Goal: Information Seeking & Learning: Learn about a topic

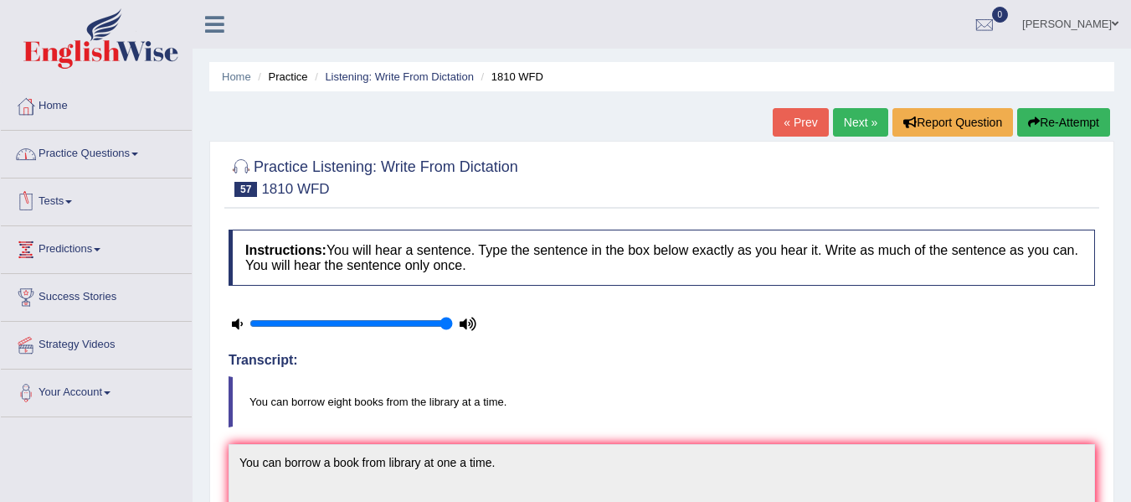
click at [138, 152] on span at bounding box center [134, 153] width 7 height 3
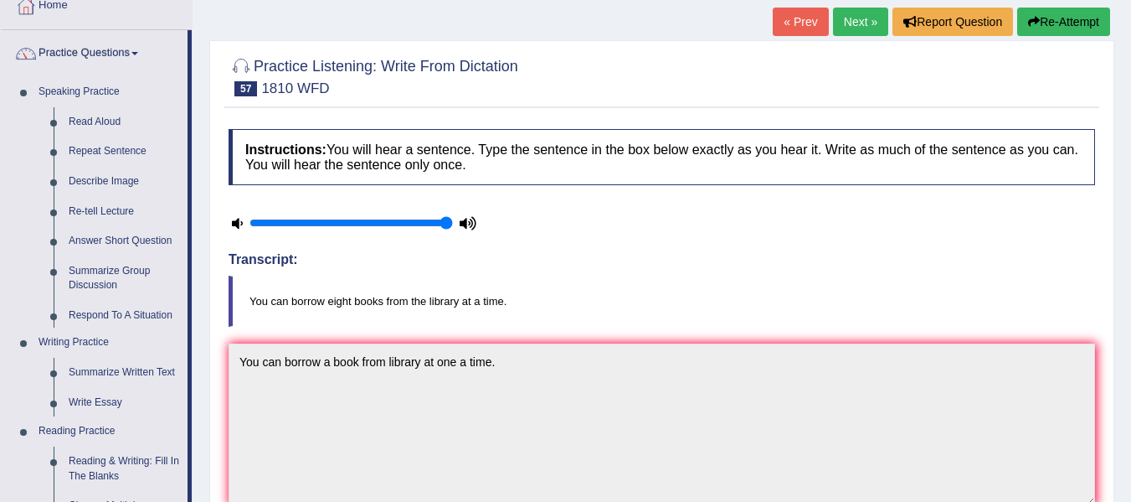
scroll to position [100, 0]
click at [102, 178] on link "Describe Image" at bounding box center [124, 182] width 126 height 30
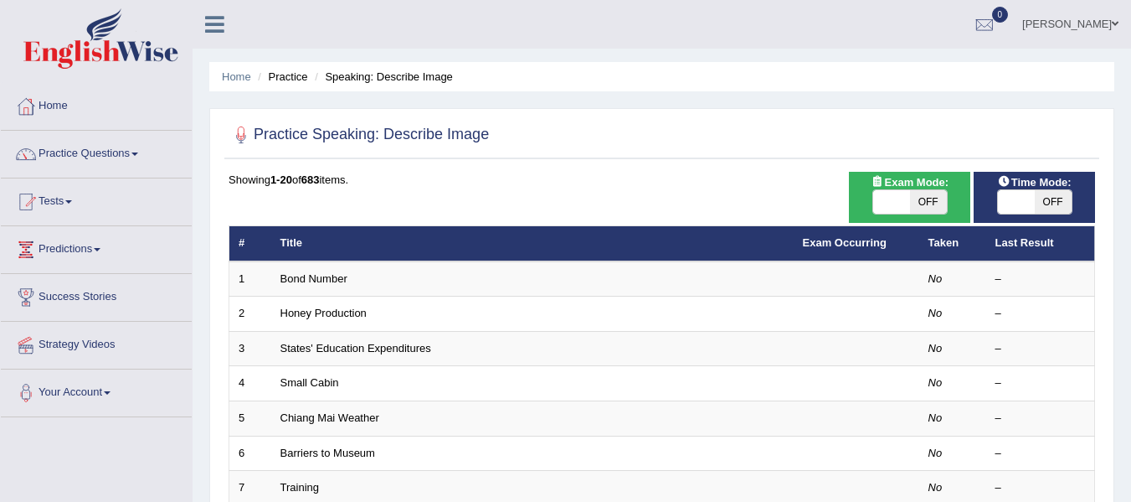
click at [917, 200] on span "OFF" at bounding box center [928, 201] width 37 height 23
checkbox input "true"
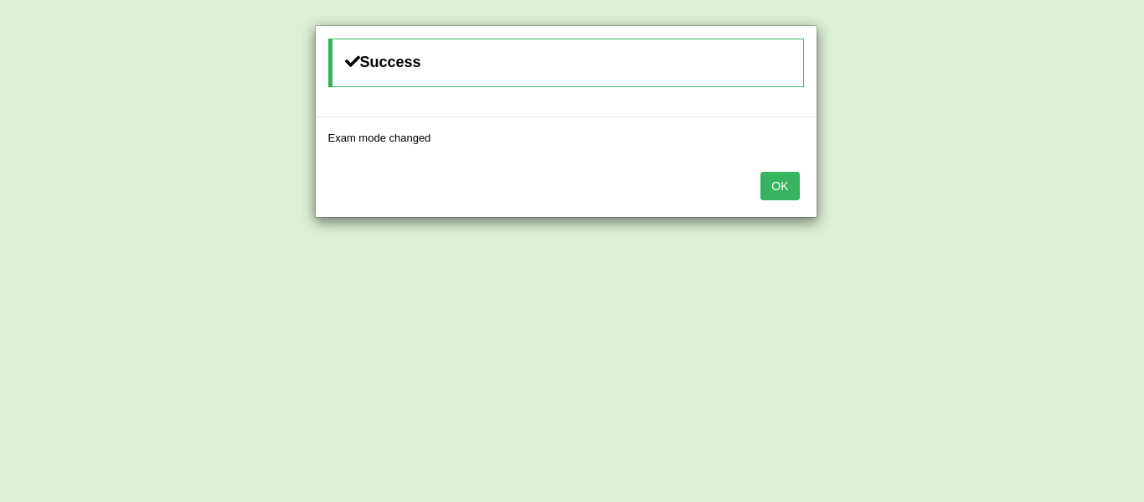
click at [776, 189] on button "OK" at bounding box center [779, 186] width 39 height 28
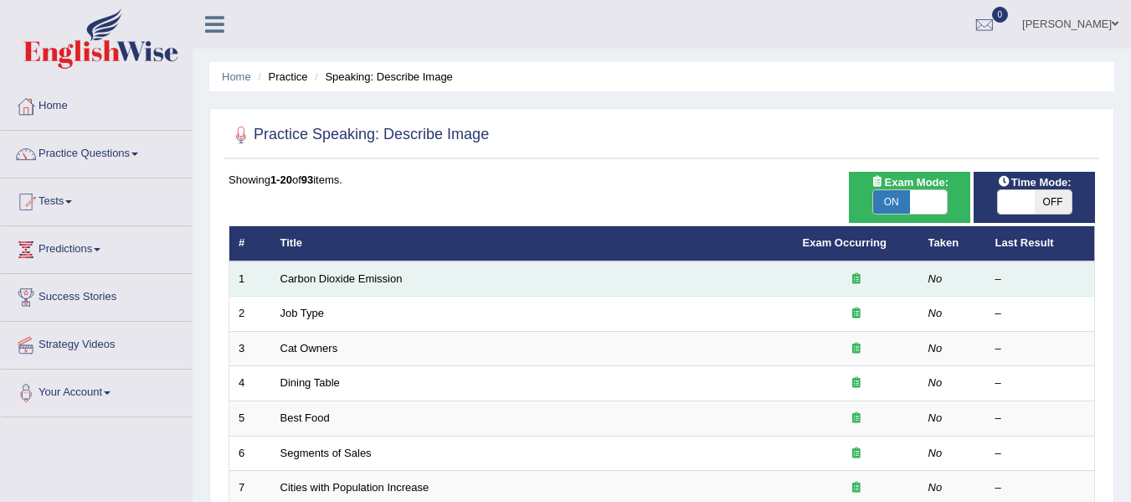
click at [472, 287] on td "Carbon Dioxide Emission" at bounding box center [532, 278] width 523 height 35
click at [362, 281] on link "Carbon Dioxide Emission" at bounding box center [342, 278] width 122 height 13
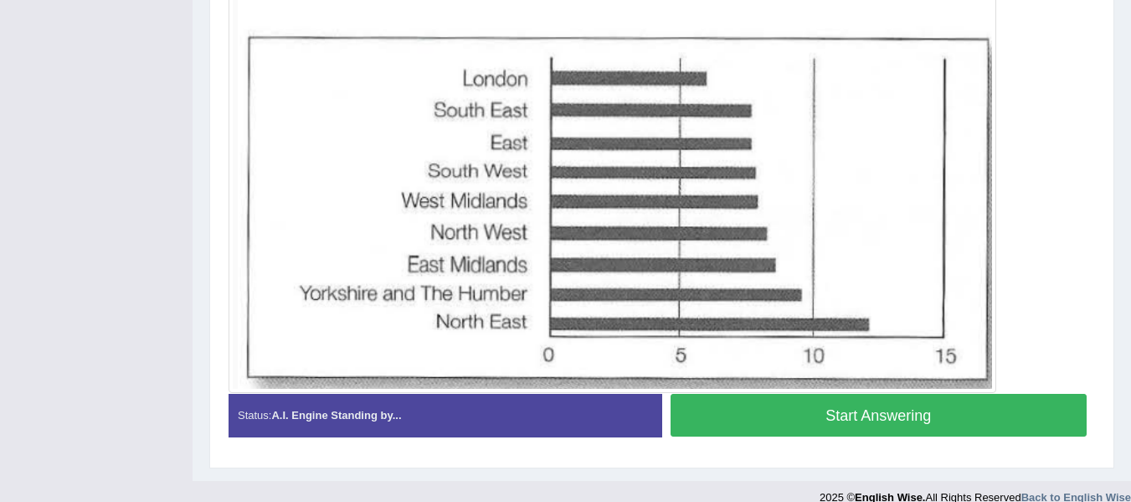
scroll to position [492, 0]
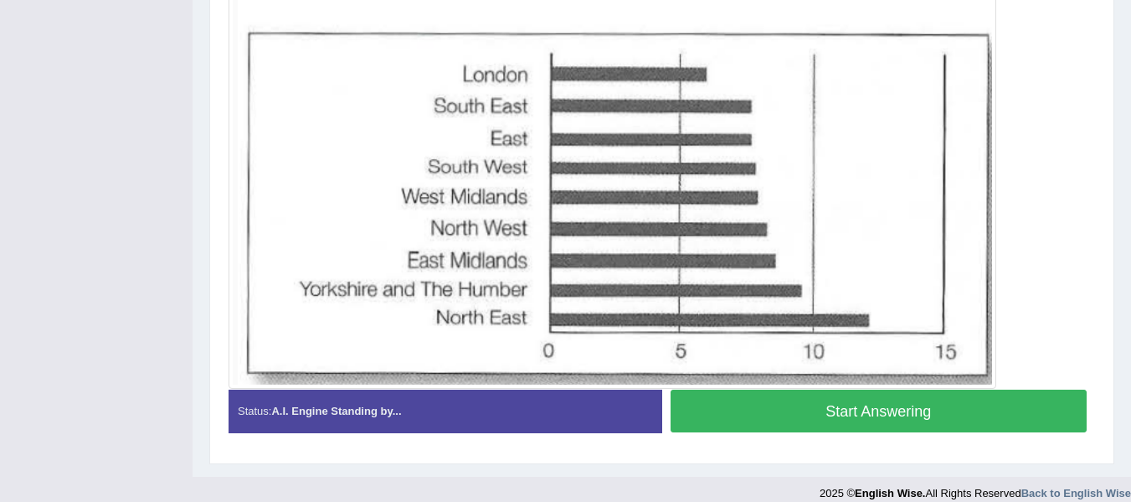
click at [867, 412] on button "Start Answering" at bounding box center [879, 410] width 417 height 43
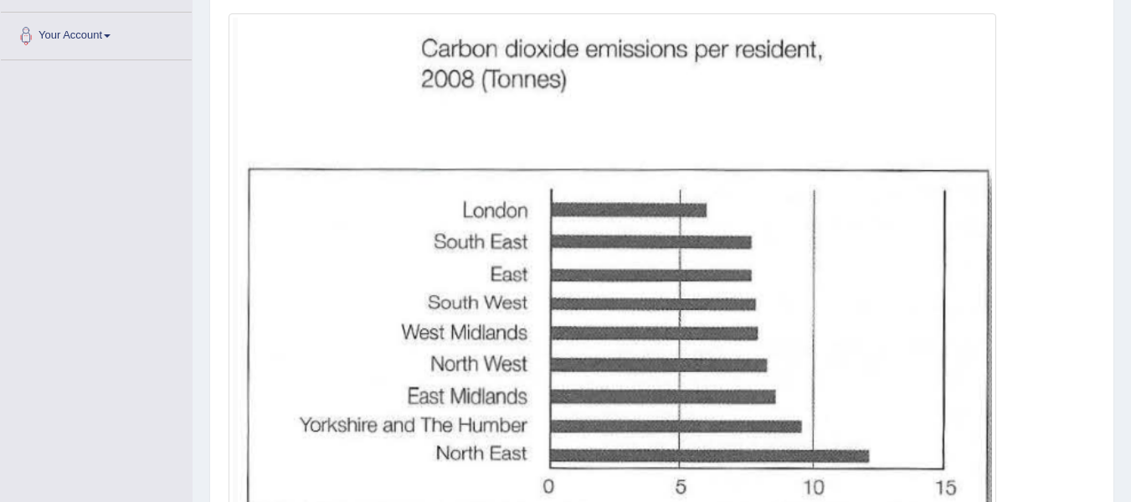
scroll to position [0, 0]
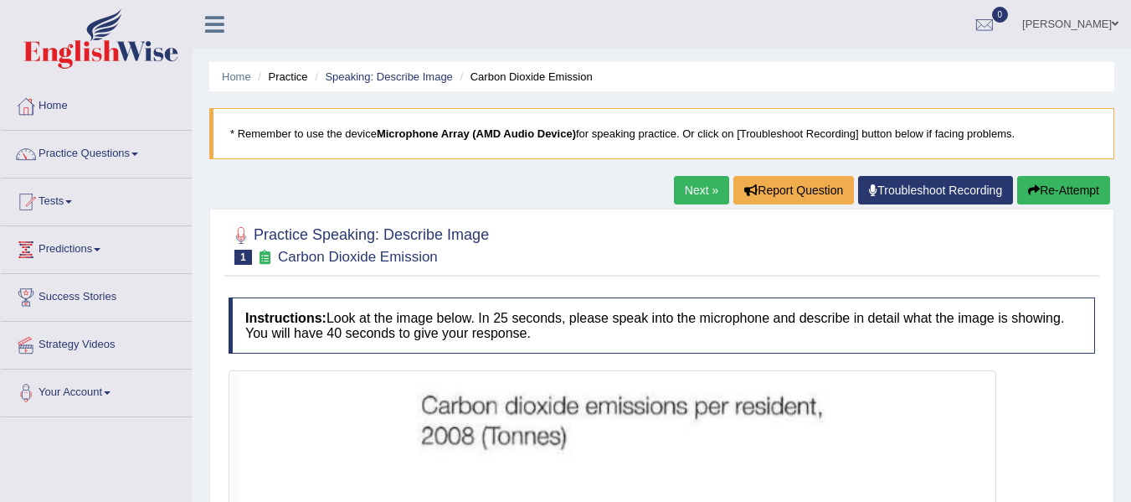
click at [1029, 188] on icon "button" at bounding box center [1034, 190] width 12 height 12
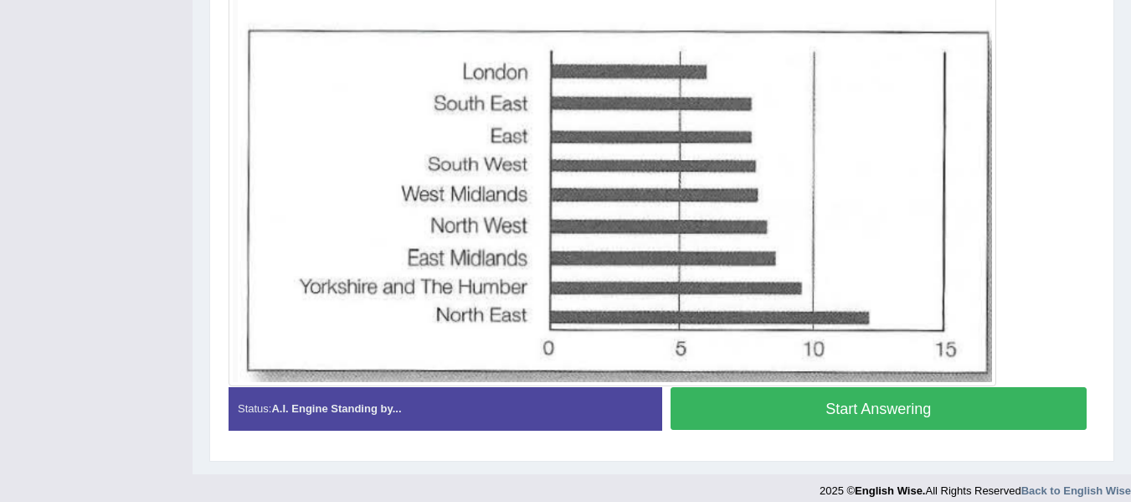
scroll to position [509, 0]
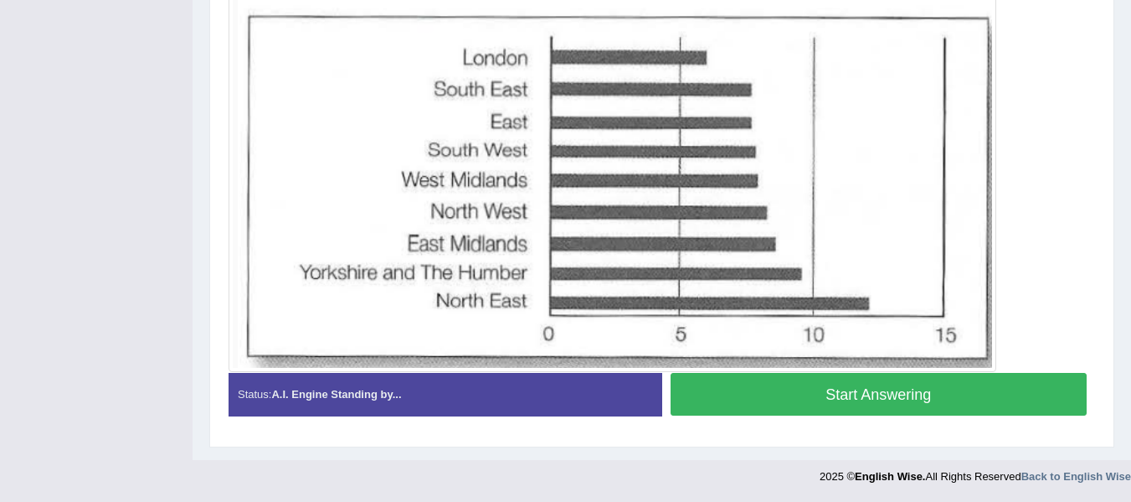
click at [924, 384] on button "Start Answering" at bounding box center [879, 394] width 417 height 43
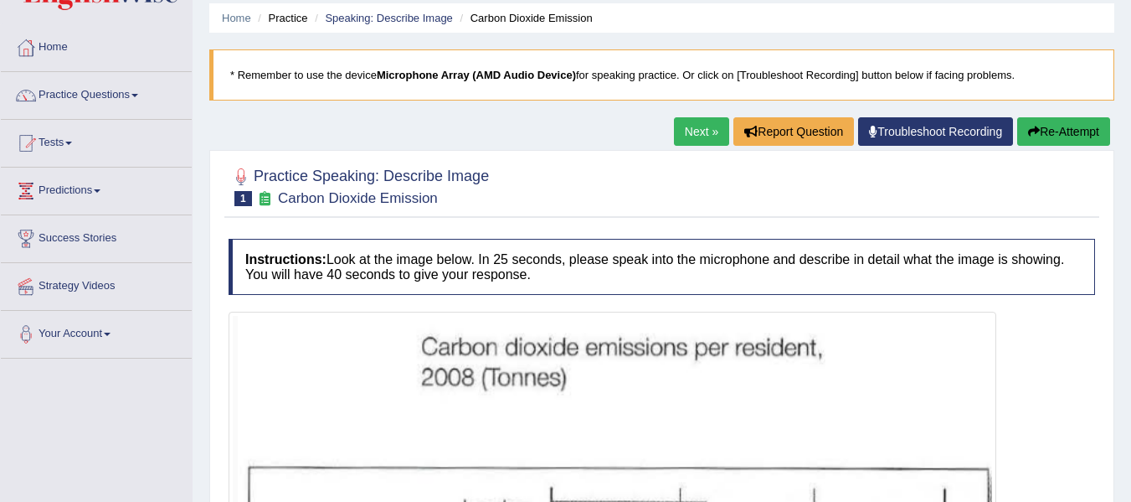
scroll to position [54, 0]
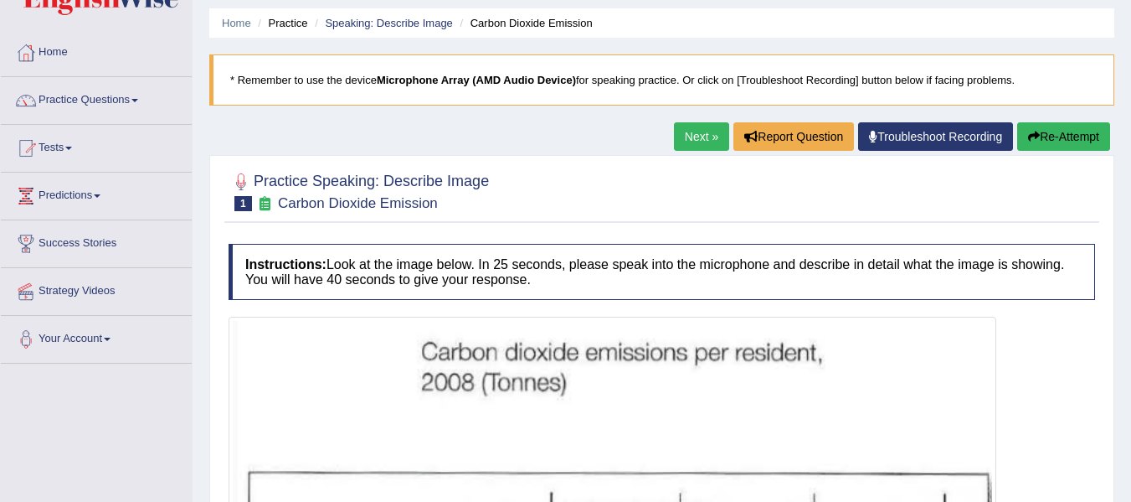
click at [1047, 139] on button "Re-Attempt" at bounding box center [1063, 136] width 93 height 28
click at [55, 64] on link "Home" at bounding box center [96, 50] width 191 height 42
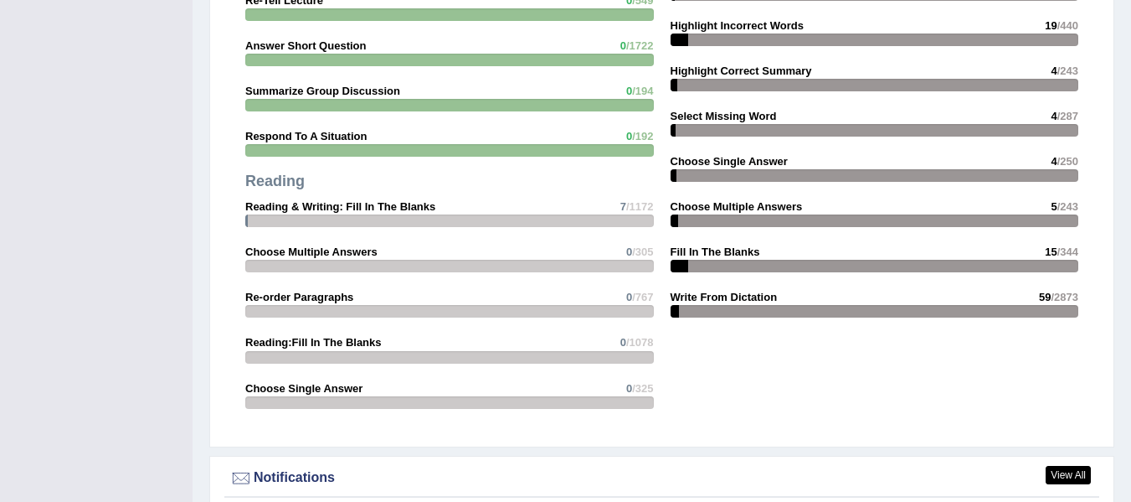
scroll to position [1641, 0]
